Goal: Information Seeking & Learning: Learn about a topic

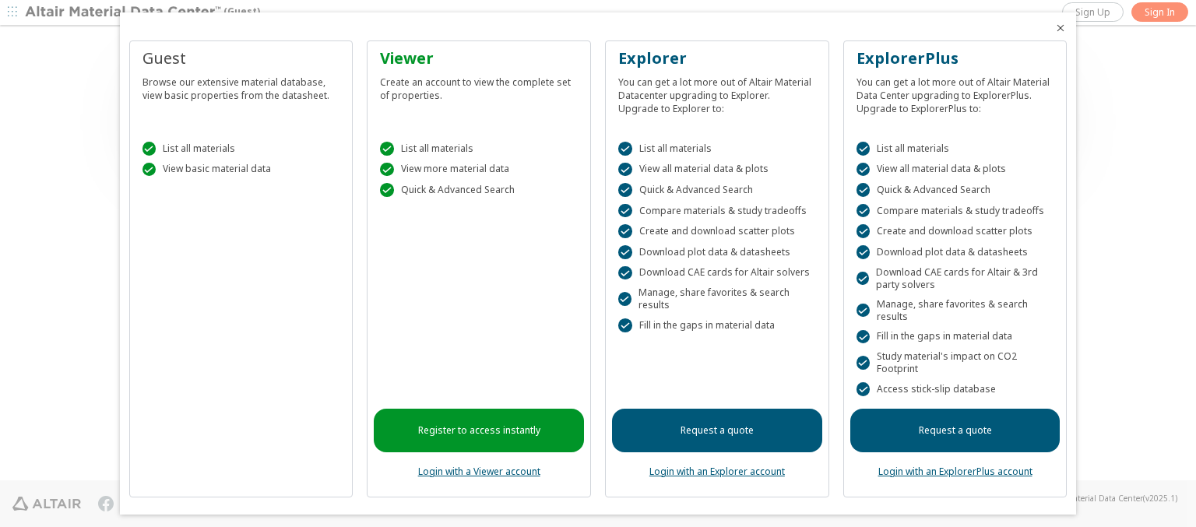
click at [1054, 28] on icon "Close" at bounding box center [1060, 28] width 12 height 12
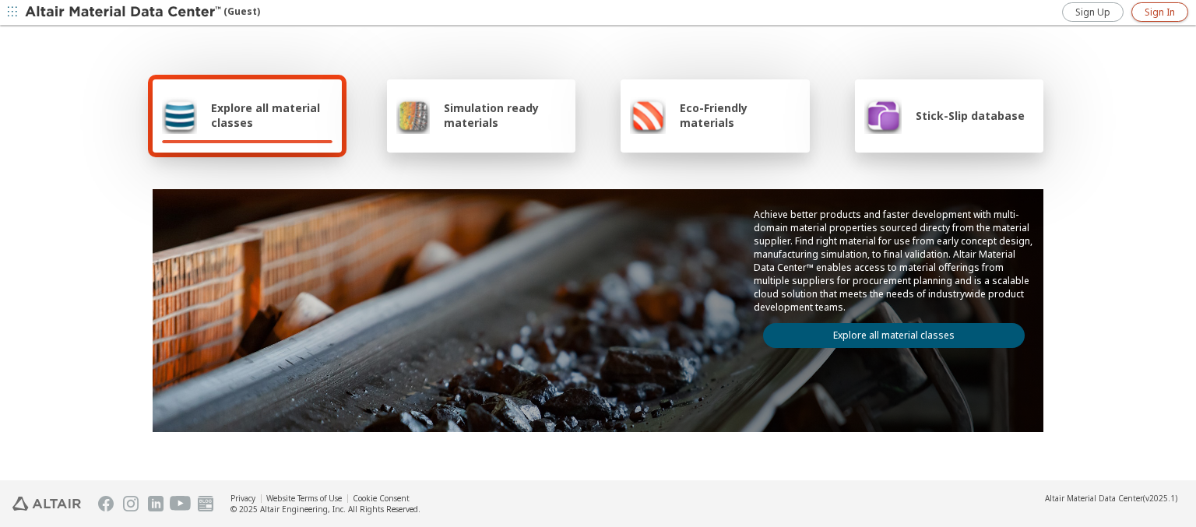
click at [1159, 12] on span "Sign In" at bounding box center [1159, 12] width 30 height 12
click at [124, 12] on img at bounding box center [124, 13] width 199 height 16
click at [265, 115] on span "Explore all material classes" at bounding box center [271, 115] width 121 height 30
click at [887, 332] on link "Explore all material classes" at bounding box center [894, 335] width 262 height 25
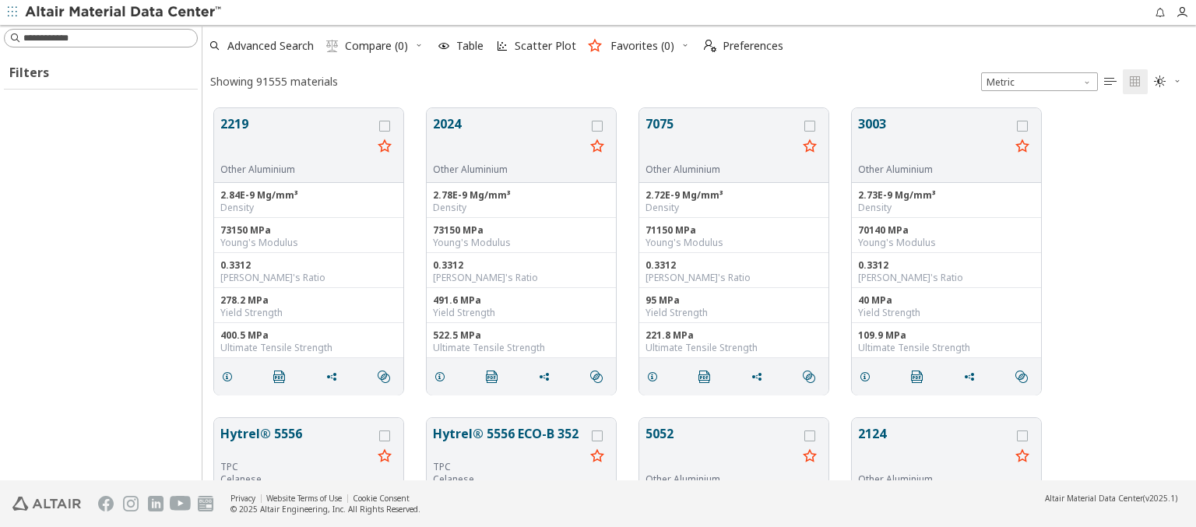
scroll to position [372, 981]
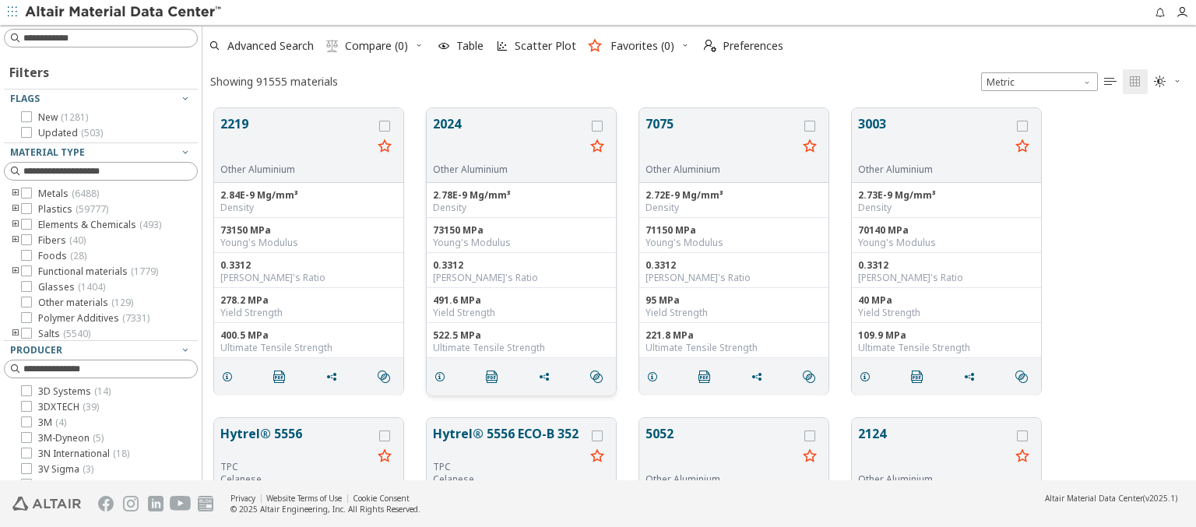
type input "***"
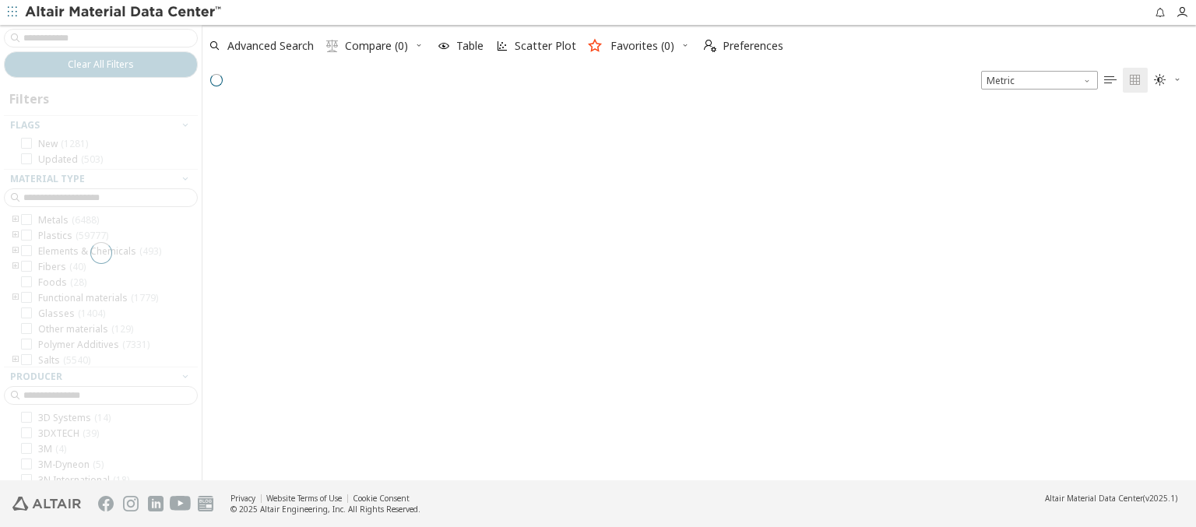
scroll to position [370, 981]
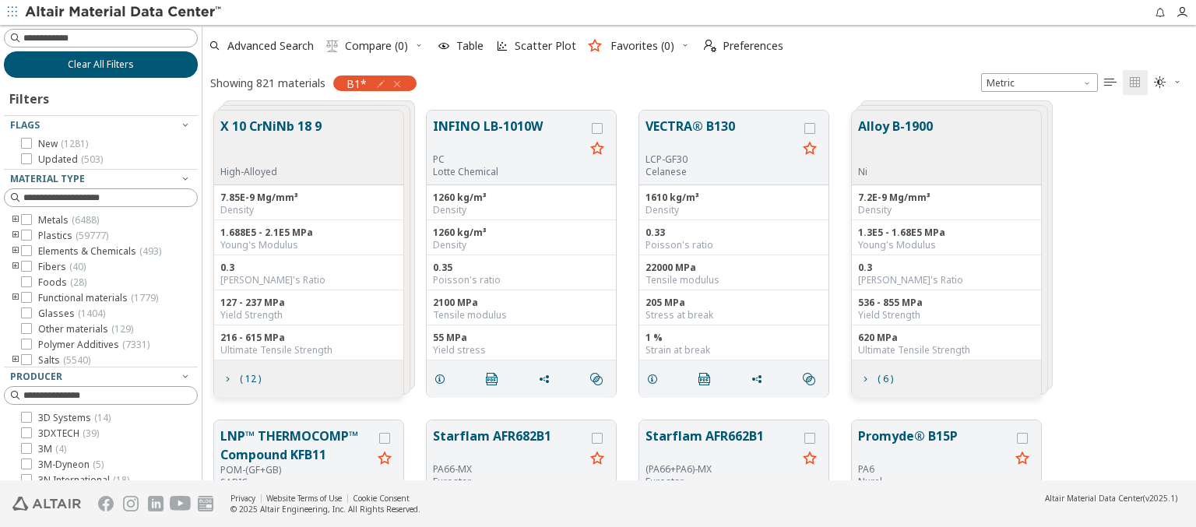
click at [95, 64] on span "Clear All Filters" at bounding box center [101, 64] width 66 height 12
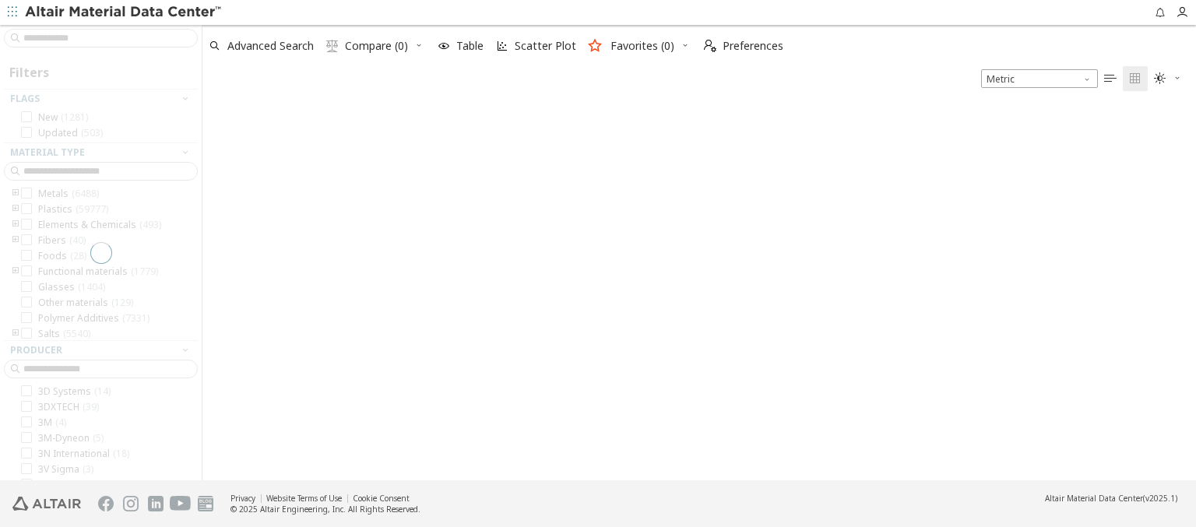
scroll to position [378, 981]
type input "***"
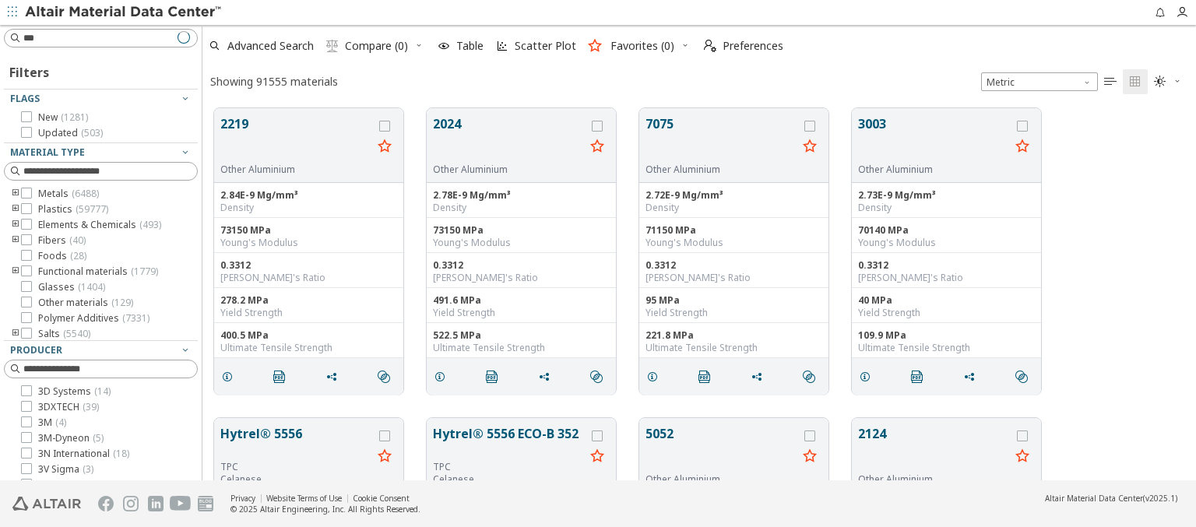
scroll to position [372, 981]
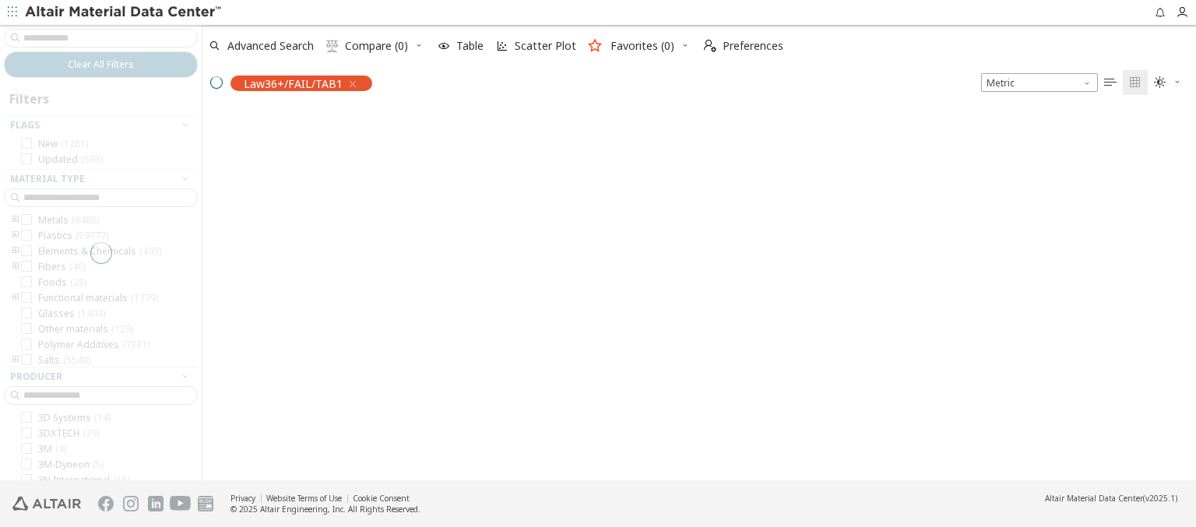
scroll to position [370, 981]
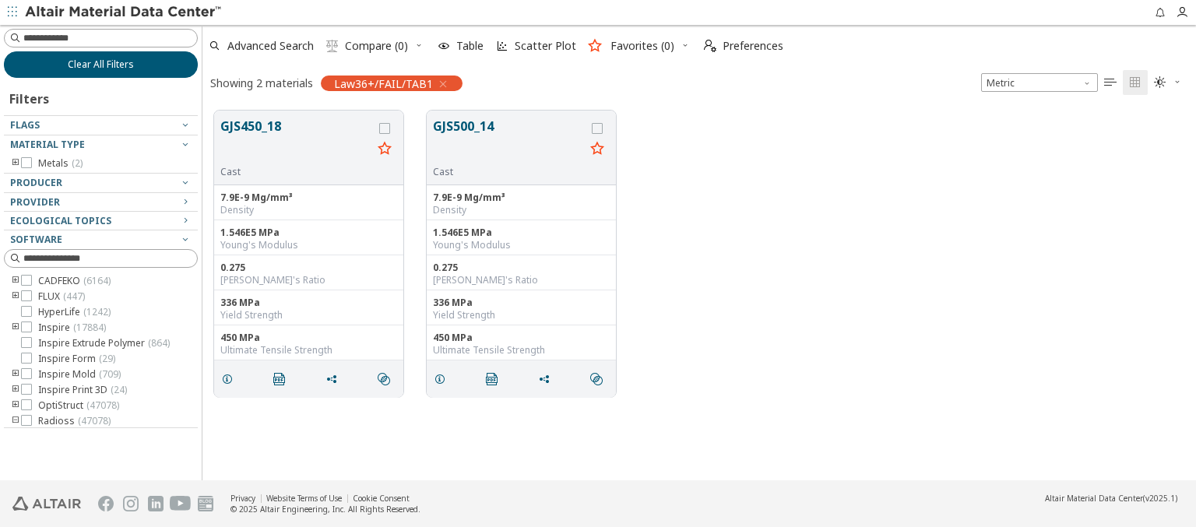
click at [100, 64] on span "Clear All Filters" at bounding box center [101, 64] width 66 height 12
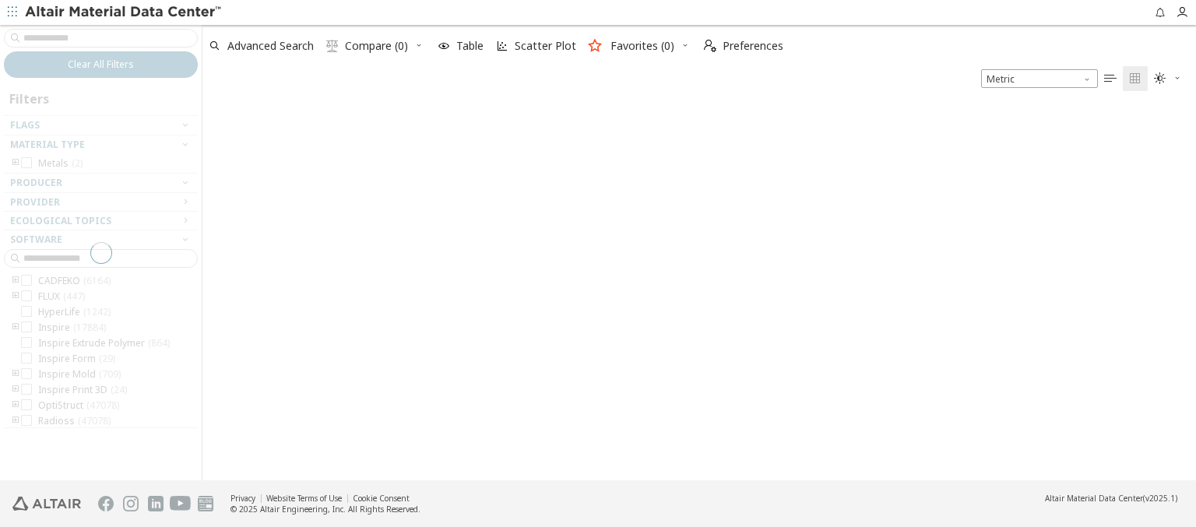
scroll to position [378, 981]
type input "***"
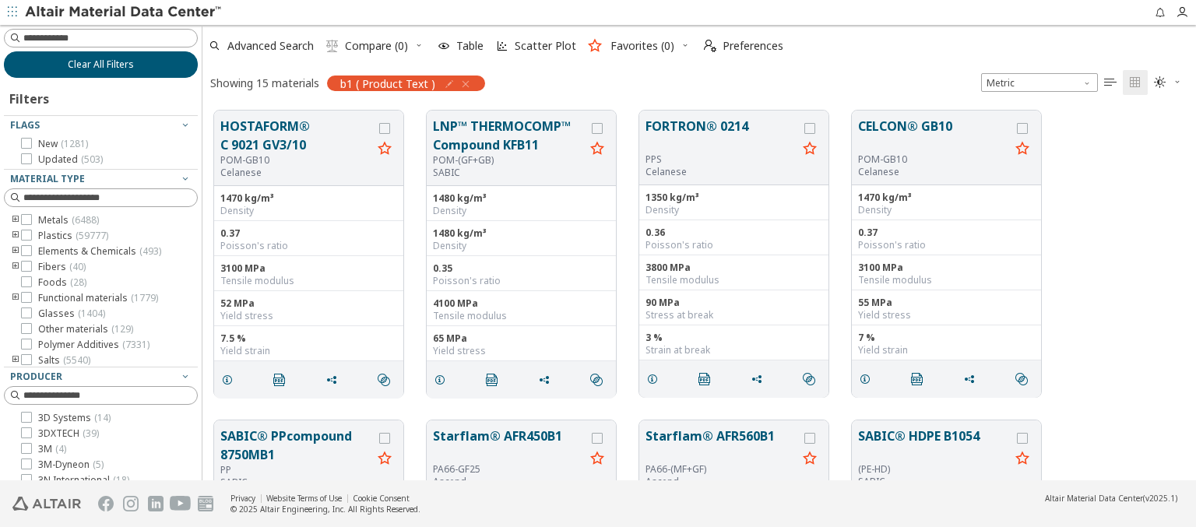
click at [95, 64] on span "Clear All Filters" at bounding box center [101, 64] width 66 height 12
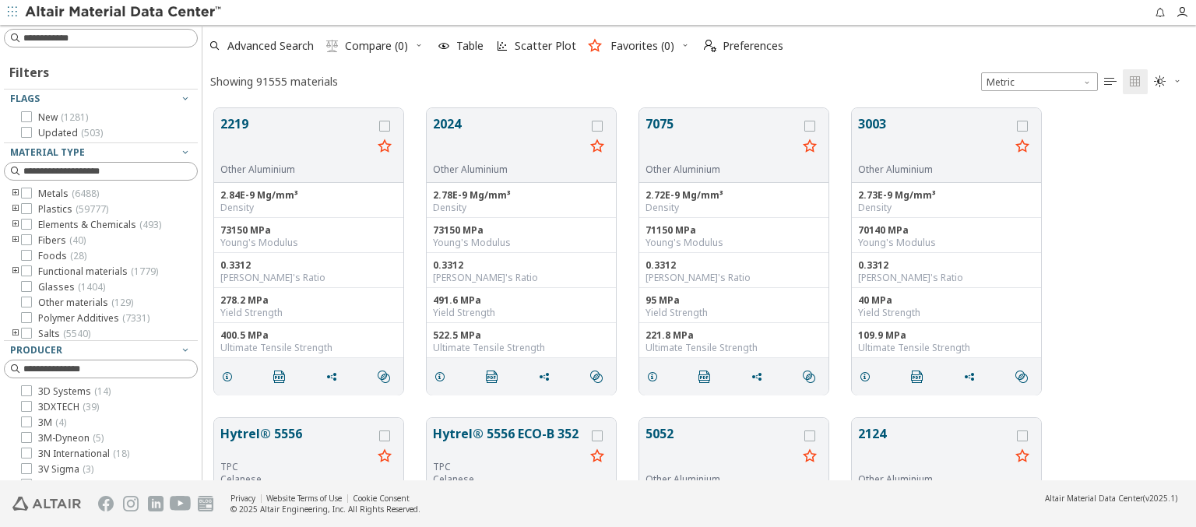
scroll to position [372, 981]
click at [124, 12] on img at bounding box center [124, 13] width 199 height 16
